Goal: Navigation & Orientation: Find specific page/section

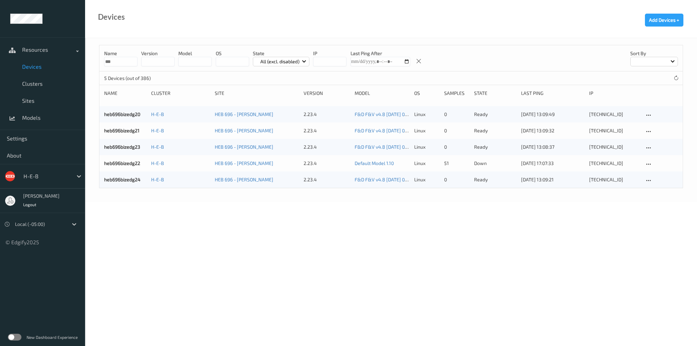
click at [36, 66] on span "Devices" at bounding box center [50, 66] width 56 height 7
click at [31, 119] on span "Models" at bounding box center [50, 117] width 56 height 7
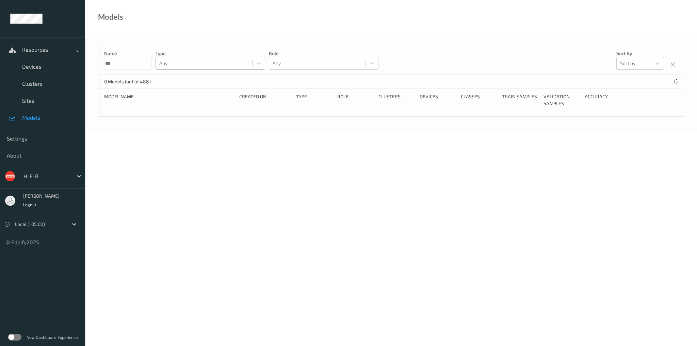
click at [197, 62] on div at bounding box center [203, 63] width 89 height 8
type input "[TECHNICAL_ID]"
click at [407, 191] on body "Resources Devices Clusters Sites Models Settings About H-E-B [PERSON_NAME] Logo…" at bounding box center [348, 173] width 697 height 346
click at [35, 69] on span "Devices" at bounding box center [50, 66] width 56 height 7
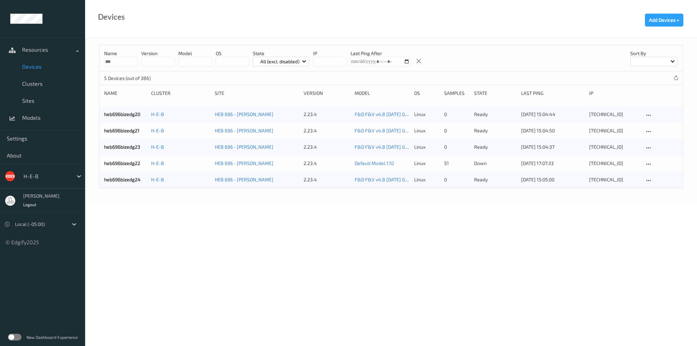
click at [324, 60] on input "string" at bounding box center [329, 62] width 33 height 10
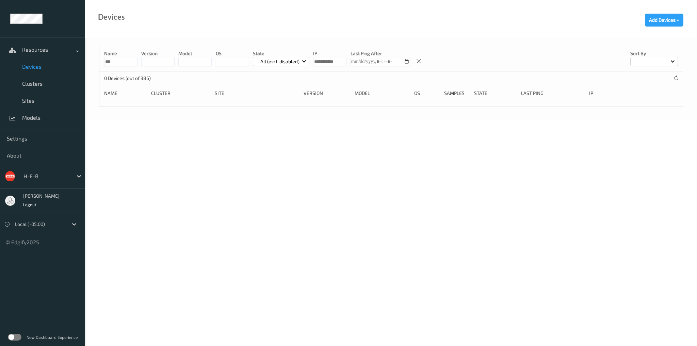
type input "**********"
